Goal: Task Accomplishment & Management: Complete application form

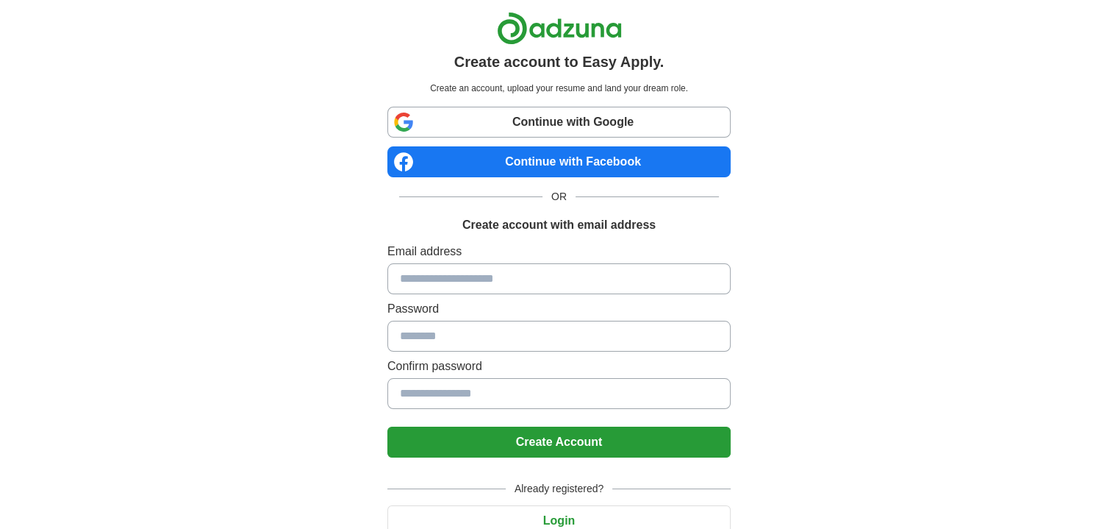
click at [544, 111] on link "Continue with Google" at bounding box center [558, 122] width 343 height 31
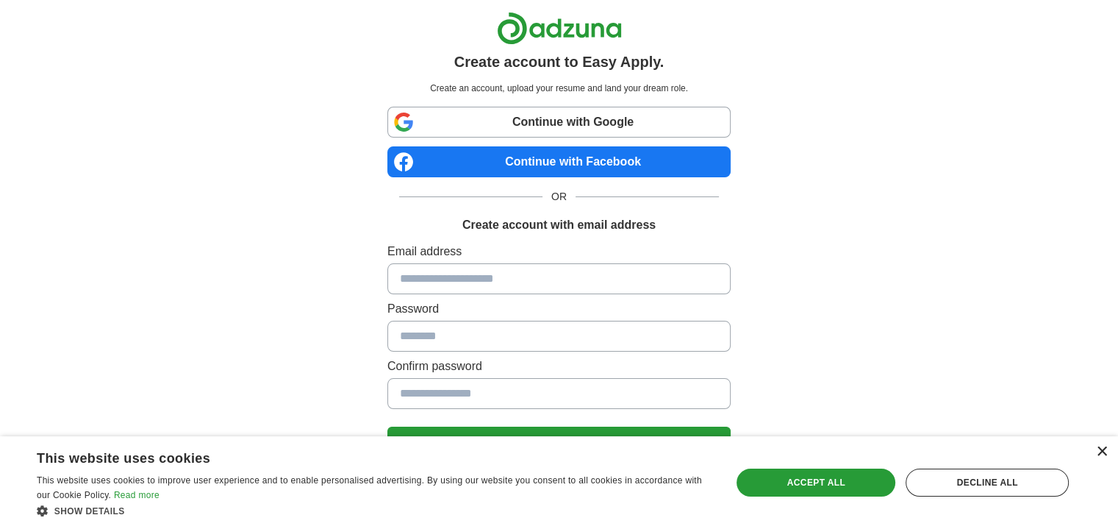
click at [1105, 448] on div "×" at bounding box center [1101, 451] width 11 height 11
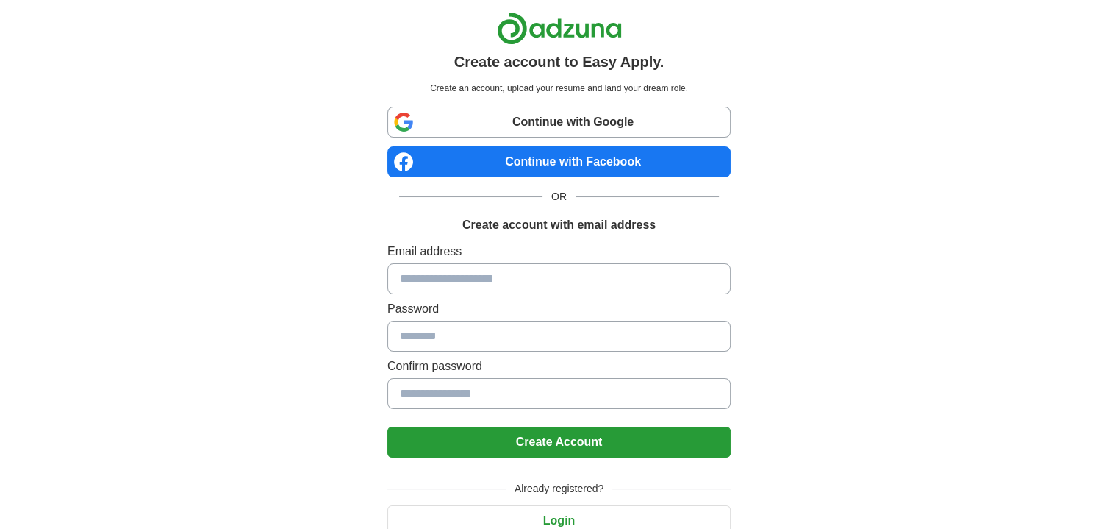
click at [539, 121] on link "Continue with Google" at bounding box center [558, 122] width 343 height 31
